Goal: Information Seeking & Learning: Learn about a topic

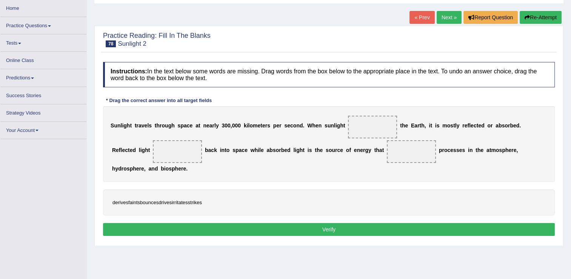
drag, startPoint x: 195, startPoint y: 188, endPoint x: 206, endPoint y: 185, distance: 11.7
click at [216, 189] on div "derives faints bounces drives irritates strikes" at bounding box center [329, 202] width 452 height 26
click at [181, 195] on div "derives faints bounces drives irritates strikes" at bounding box center [329, 202] width 452 height 26
click at [156, 195] on div "derives faints bounces drives irritates strikes" at bounding box center [329, 202] width 452 height 26
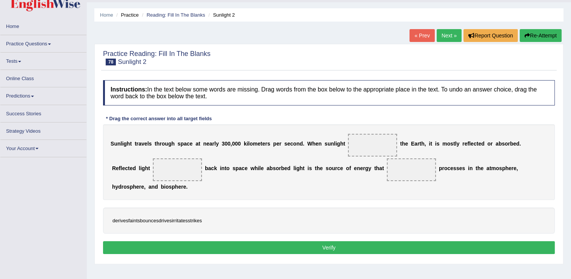
scroll to position [38, 0]
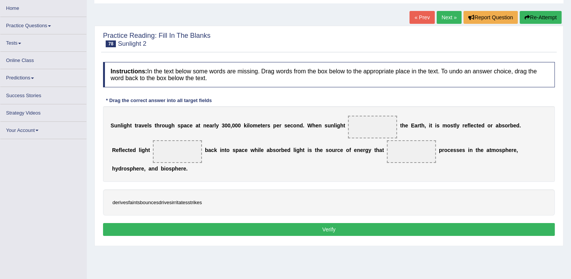
click at [415, 20] on link "« Prev" at bounding box center [421, 17] width 25 height 13
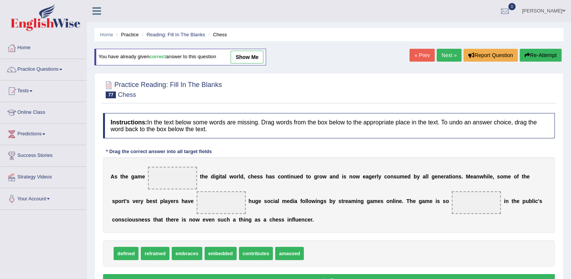
click at [448, 53] on link "Next »" at bounding box center [449, 55] width 25 height 13
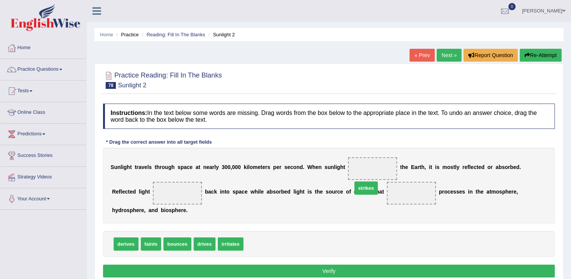
drag, startPoint x: 255, startPoint y: 236, endPoint x: 364, endPoint y: 180, distance: 122.2
drag, startPoint x: 359, startPoint y: 191, endPoint x: 367, endPoint y: 164, distance: 28.3
drag, startPoint x: 172, startPoint y: 227, endPoint x: 134, endPoint y: 187, distance: 55.5
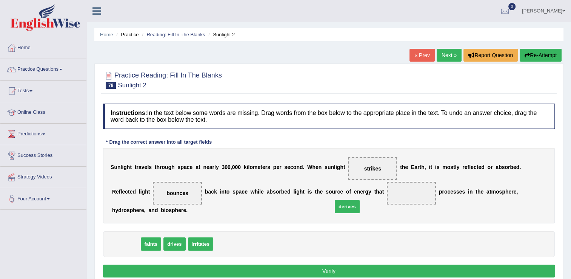
drag, startPoint x: 122, startPoint y: 232, endPoint x: 341, endPoint y: 196, distance: 221.5
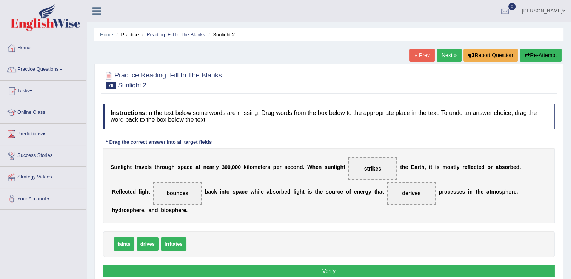
click at [309, 264] on button "Verify" at bounding box center [329, 270] width 452 height 13
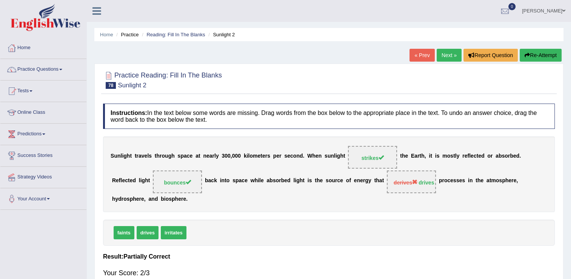
click at [449, 50] on link "Next »" at bounding box center [449, 55] width 25 height 13
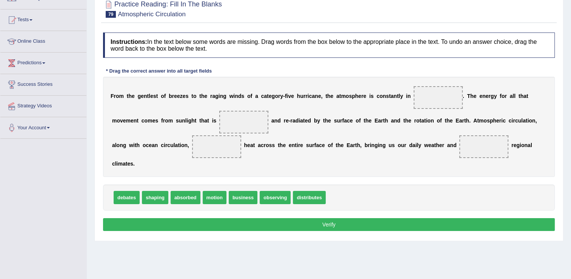
scroll to position [75, 0]
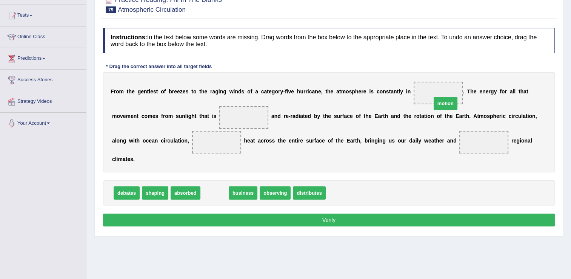
drag, startPoint x: 205, startPoint y: 181, endPoint x: 436, endPoint y: 91, distance: 247.7
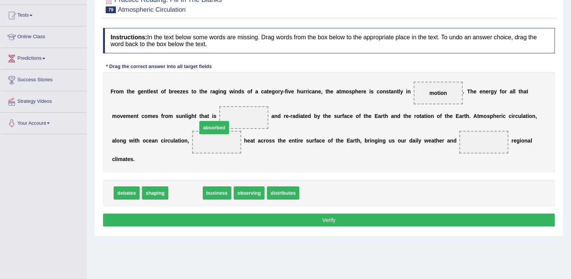
drag, startPoint x: 187, startPoint y: 181, endPoint x: 216, endPoint y: 115, distance: 71.3
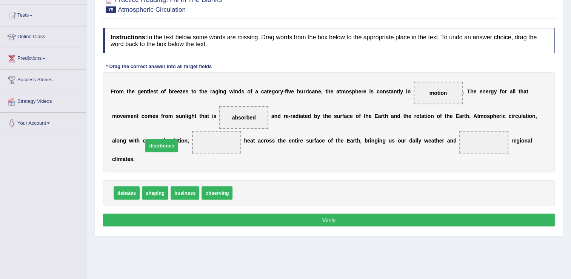
drag, startPoint x: 244, startPoint y: 184, endPoint x: 155, endPoint y: 136, distance: 101.3
drag, startPoint x: 159, startPoint y: 178, endPoint x: 431, endPoint y: 142, distance: 274.5
click at [352, 213] on button "Verify" at bounding box center [329, 219] width 452 height 13
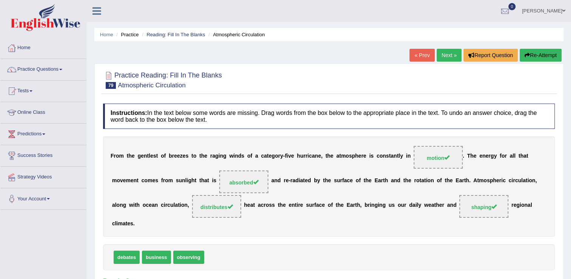
scroll to position [0, 0]
click at [453, 54] on link "Next »" at bounding box center [449, 55] width 25 height 13
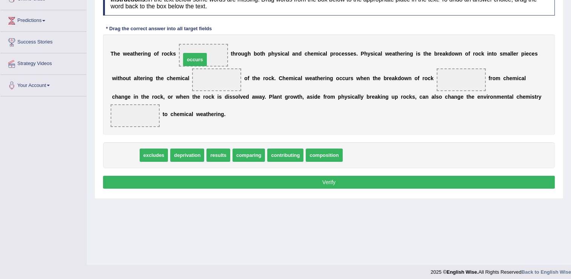
drag, startPoint x: 129, startPoint y: 158, endPoint x: 198, endPoint y: 62, distance: 118.1
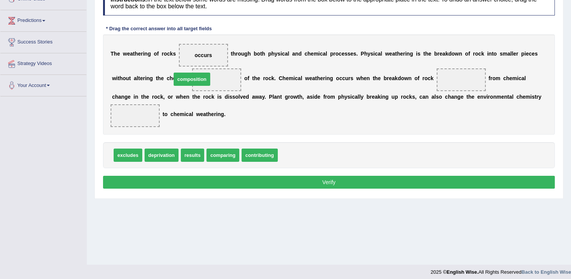
drag, startPoint x: 290, startPoint y: 151, endPoint x: 184, endPoint y: 75, distance: 130.4
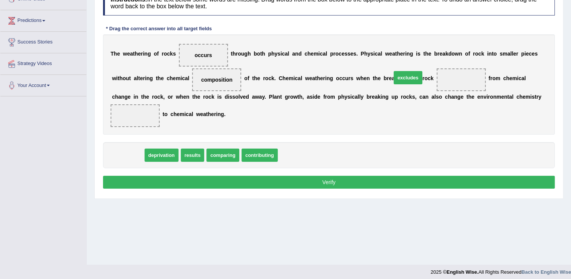
drag, startPoint x: 135, startPoint y: 150, endPoint x: 416, endPoint y: 73, distance: 290.5
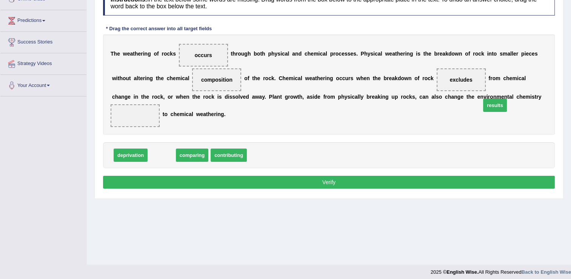
drag, startPoint x: 165, startPoint y: 155, endPoint x: 498, endPoint y: 106, distance: 337.0
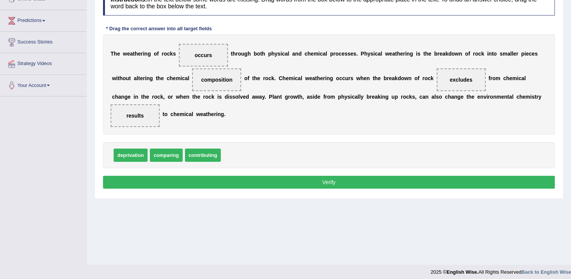
click at [429, 181] on button "Verify" at bounding box center [329, 181] width 452 height 13
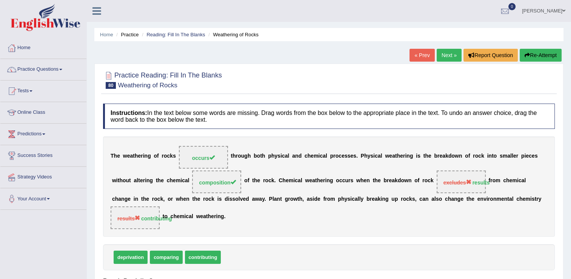
click at [437, 60] on link "Next »" at bounding box center [449, 55] width 25 height 13
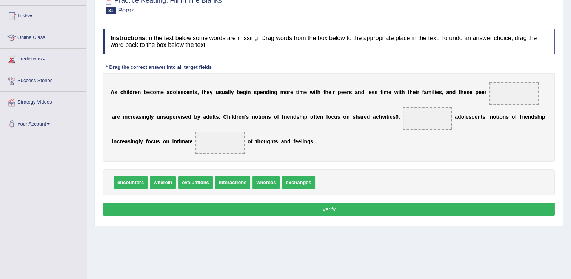
scroll to position [75, 0]
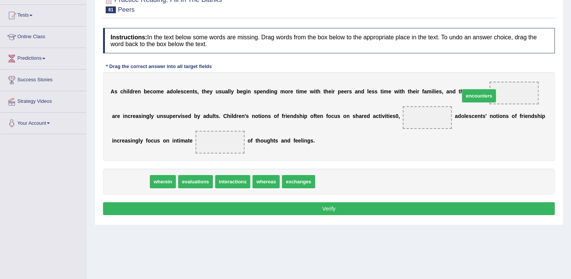
drag, startPoint x: 139, startPoint y: 181, endPoint x: 487, endPoint y: 95, distance: 358.7
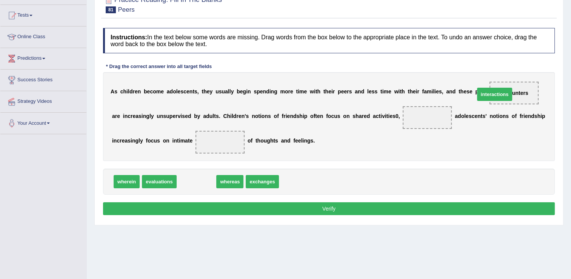
drag, startPoint x: 212, startPoint y: 179, endPoint x: 503, endPoint y: 95, distance: 303.0
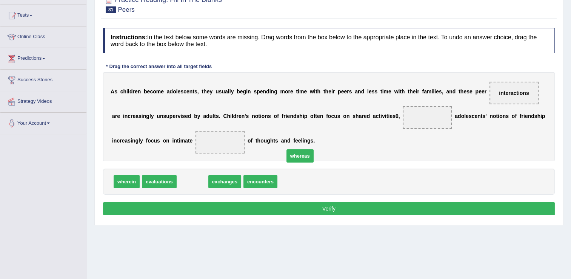
drag, startPoint x: 193, startPoint y: 179, endPoint x: 349, endPoint y: 131, distance: 163.0
click at [314, 149] on span "whereas" at bounding box center [299, 155] width 27 height 13
drag, startPoint x: 184, startPoint y: 183, endPoint x: 385, endPoint y: 120, distance: 210.6
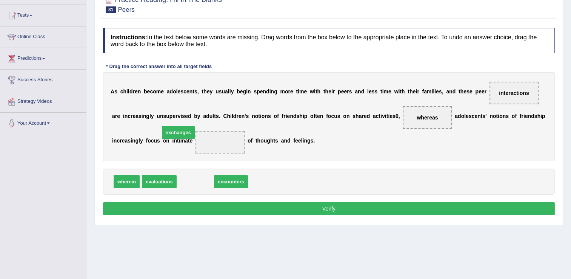
drag, startPoint x: 204, startPoint y: 178, endPoint x: 187, endPoint y: 129, distance: 51.9
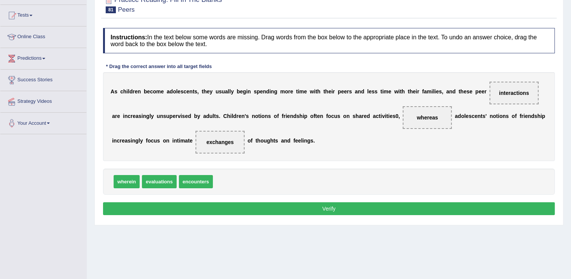
click at [218, 204] on button "Verify" at bounding box center [329, 208] width 452 height 13
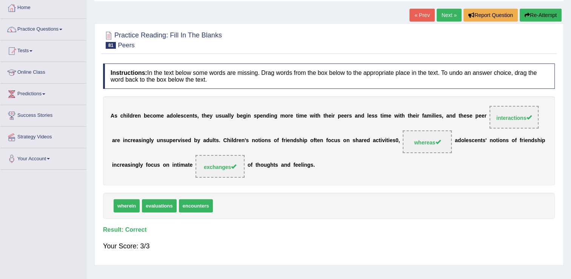
scroll to position [0, 0]
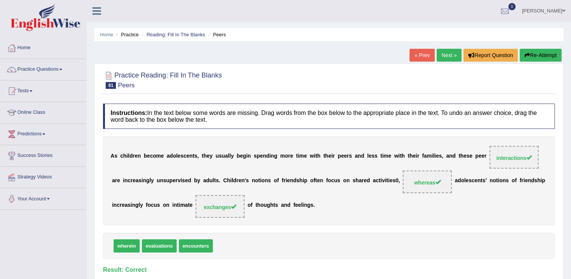
click at [443, 53] on link "Next »" at bounding box center [449, 55] width 25 height 13
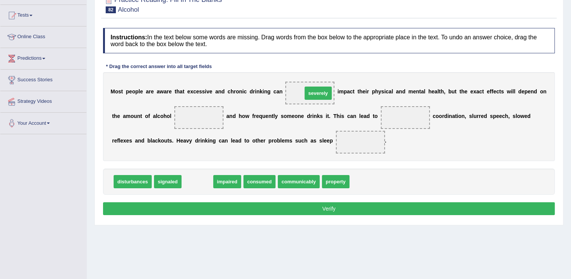
drag, startPoint x: 197, startPoint y: 179, endPoint x: 318, endPoint y: 91, distance: 149.6
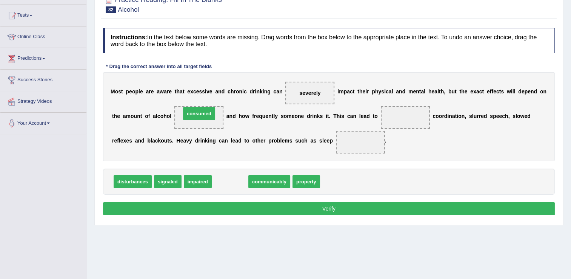
drag, startPoint x: 236, startPoint y: 177, endPoint x: 205, endPoint y: 109, distance: 74.7
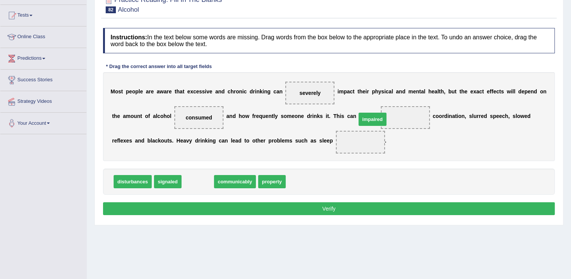
drag, startPoint x: 193, startPoint y: 185, endPoint x: 368, endPoint y: 122, distance: 186.2
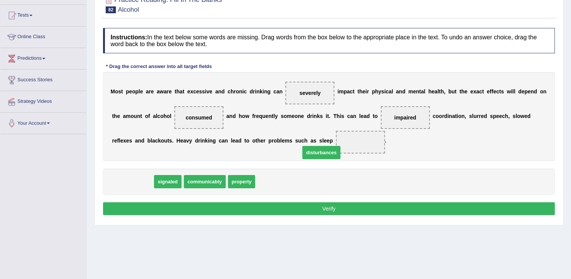
drag, startPoint x: 132, startPoint y: 180, endPoint x: 320, endPoint y: 149, distance: 190.2
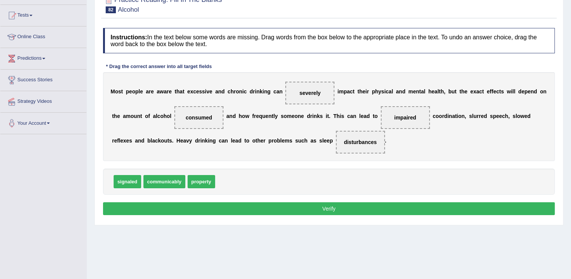
click at [316, 210] on button "Verify" at bounding box center [329, 208] width 452 height 13
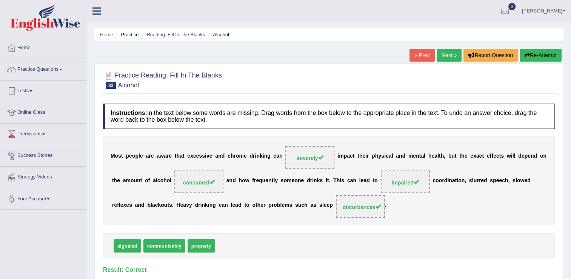
click at [458, 54] on link "Next »" at bounding box center [449, 55] width 25 height 13
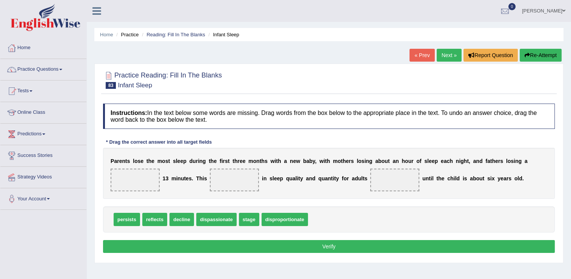
scroll to position [38, 0]
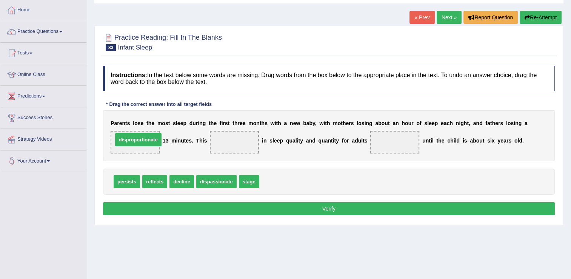
drag, startPoint x: 290, startPoint y: 177, endPoint x: 145, endPoint y: 135, distance: 150.9
drag, startPoint x: 154, startPoint y: 181, endPoint x: 238, endPoint y: 137, distance: 94.9
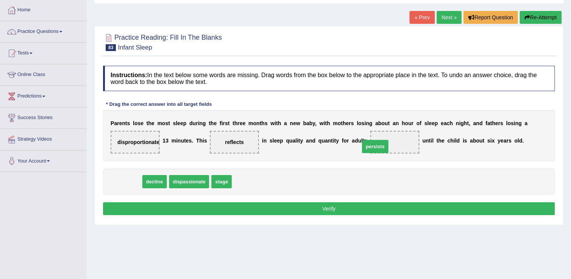
drag, startPoint x: 141, startPoint y: 180, endPoint x: 368, endPoint y: 146, distance: 228.9
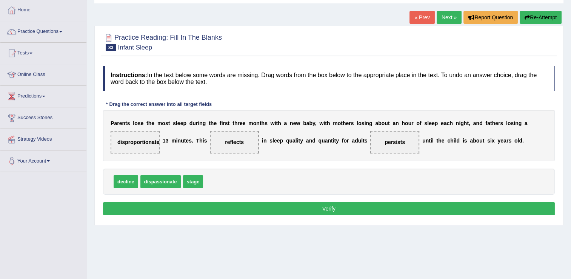
click at [353, 205] on button "Verify" at bounding box center [329, 208] width 452 height 13
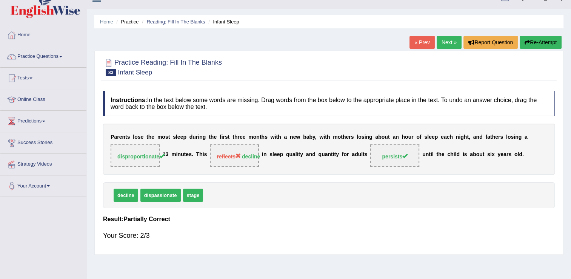
scroll to position [0, 0]
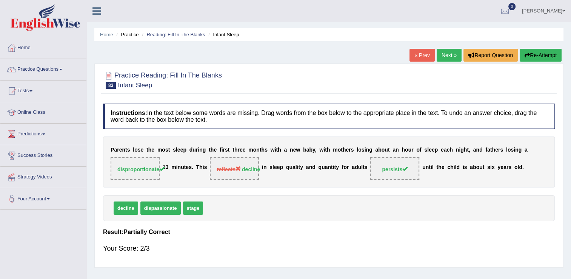
click at [444, 55] on link "Next »" at bounding box center [449, 55] width 25 height 13
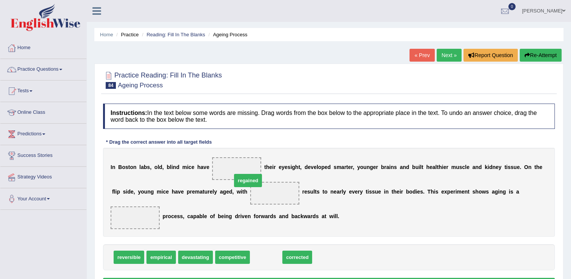
drag, startPoint x: 253, startPoint y: 240, endPoint x: 235, endPoint y: 163, distance: 78.7
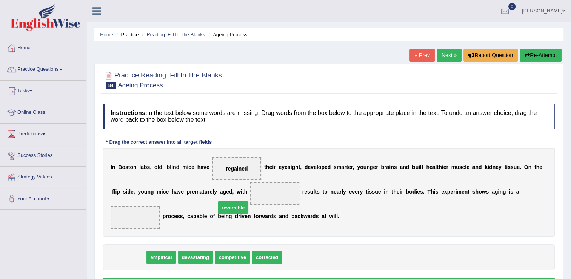
drag, startPoint x: 125, startPoint y: 245, endPoint x: 230, endPoint y: 196, distance: 115.5
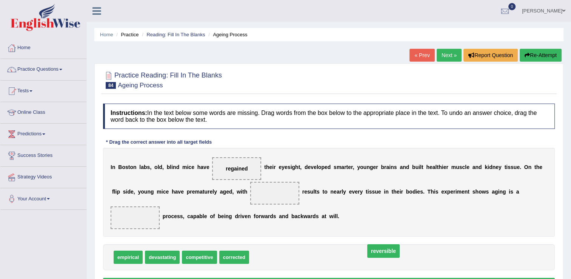
drag, startPoint x: 240, startPoint y: 189, endPoint x: 346, endPoint y: 242, distance: 119.3
drag, startPoint x: 260, startPoint y: 240, endPoint x: 499, endPoint y: 192, distance: 243.3
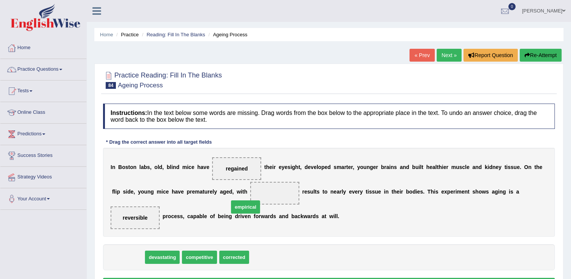
drag, startPoint x: 129, startPoint y: 242, endPoint x: 246, endPoint y: 191, distance: 127.1
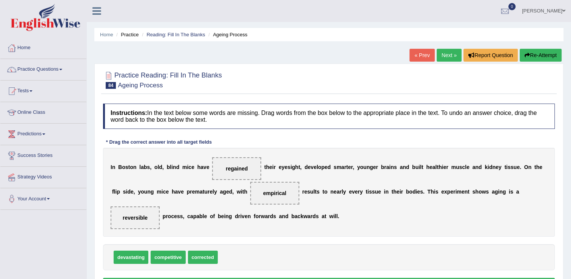
click at [243, 277] on button "Verify" at bounding box center [329, 283] width 452 height 13
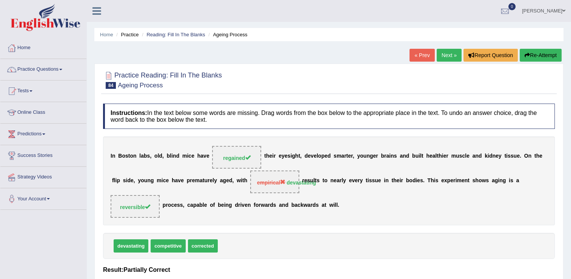
click at [447, 51] on link "Next »" at bounding box center [449, 55] width 25 height 13
